Goal: Book appointment/travel/reservation

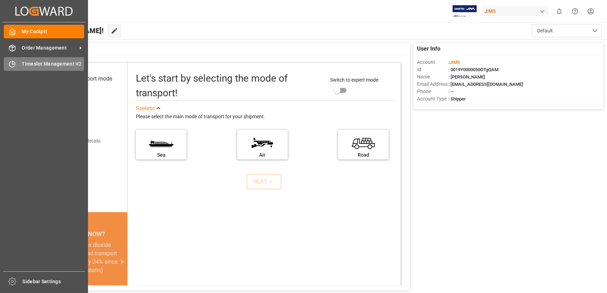
click at [29, 63] on span "Timeslot Management V2" at bounding box center [53, 63] width 62 height 7
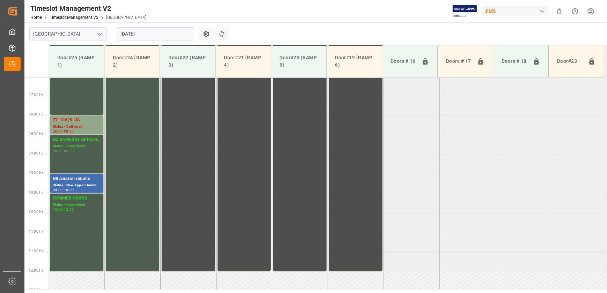
scroll to position [276, 0]
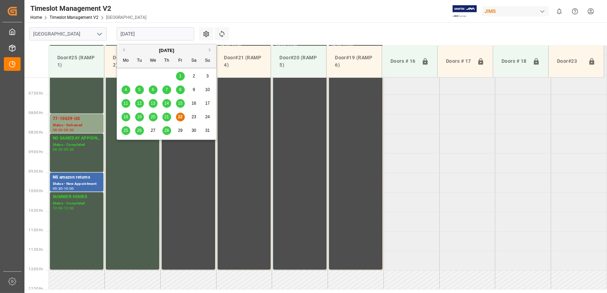
click at [170, 34] on input "[DATE]" at bounding box center [155, 33] width 77 height 13
click at [140, 131] on span "26" at bounding box center [139, 130] width 5 height 5
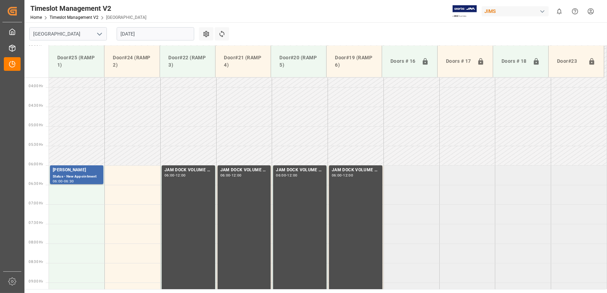
scroll to position [118, 0]
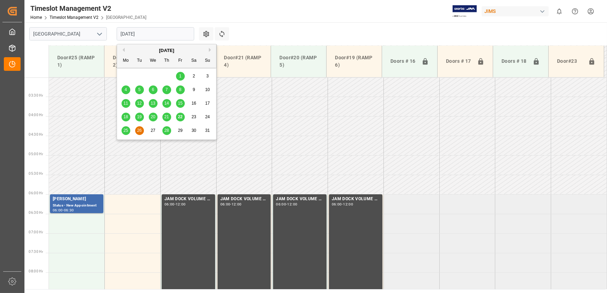
click at [147, 35] on input "[DATE]" at bounding box center [155, 33] width 77 height 13
click at [124, 133] on div "25" at bounding box center [125, 131] width 9 height 8
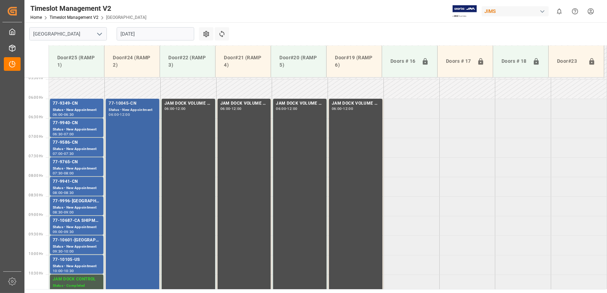
scroll to position [213, 0]
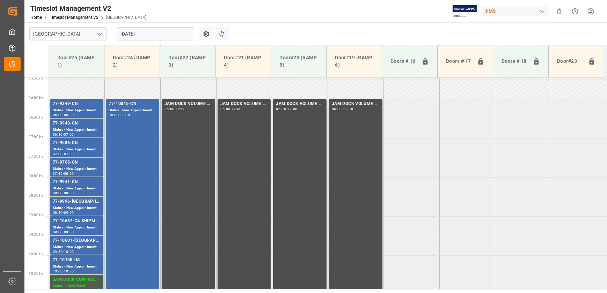
drag, startPoint x: 148, startPoint y: 28, endPoint x: 149, endPoint y: 38, distance: 9.8
click at [148, 28] on input "[DATE]" at bounding box center [155, 33] width 77 height 13
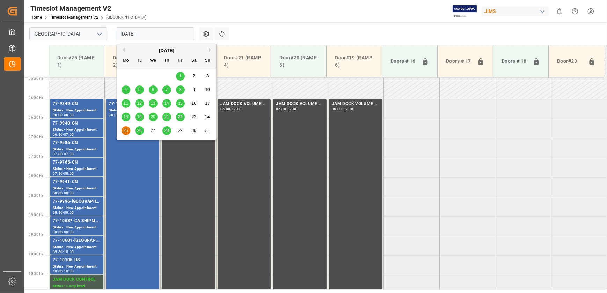
click at [126, 128] on span "25" at bounding box center [125, 130] width 5 height 5
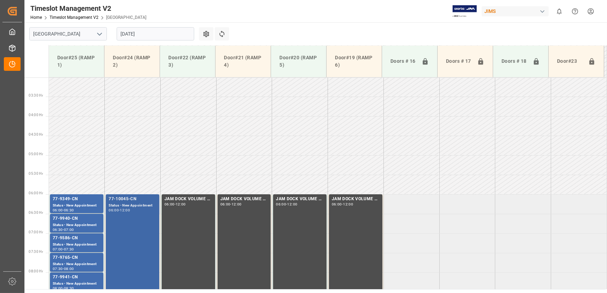
scroll to position [276, 0]
